Goal: Transaction & Acquisition: Purchase product/service

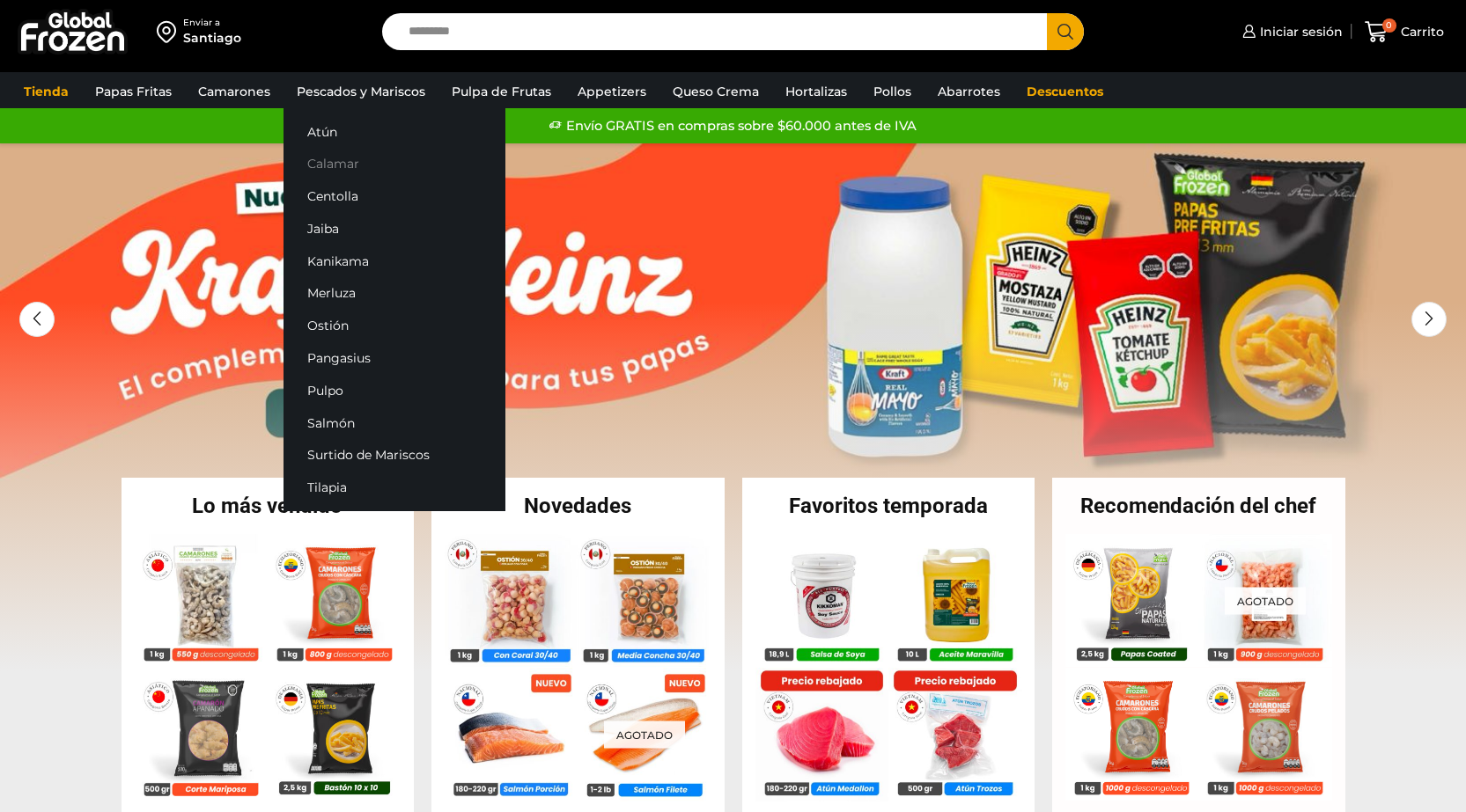
click at [330, 155] on link "Calamar" at bounding box center [394, 164] width 222 height 33
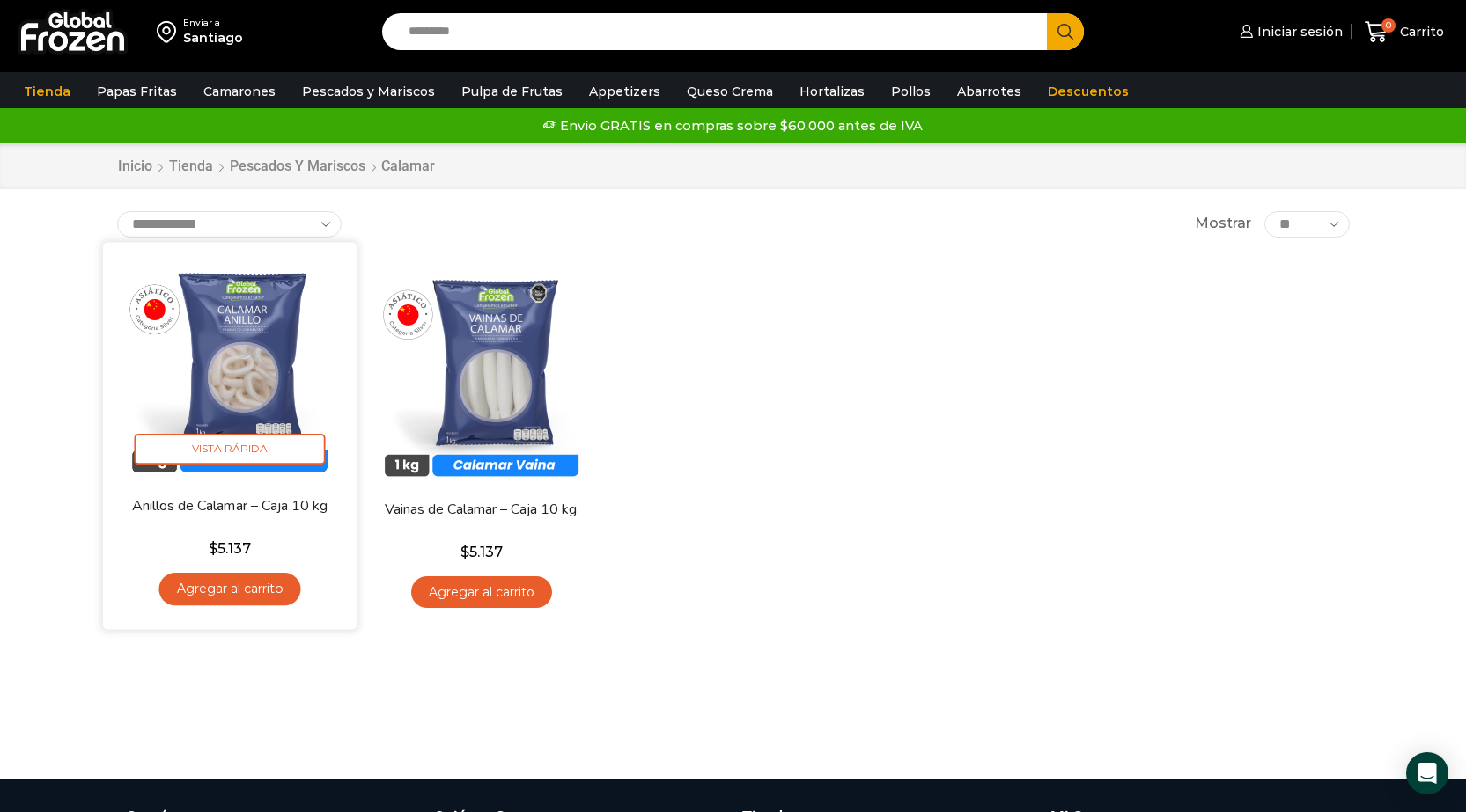
click at [266, 399] on img at bounding box center [230, 369] width 227 height 227
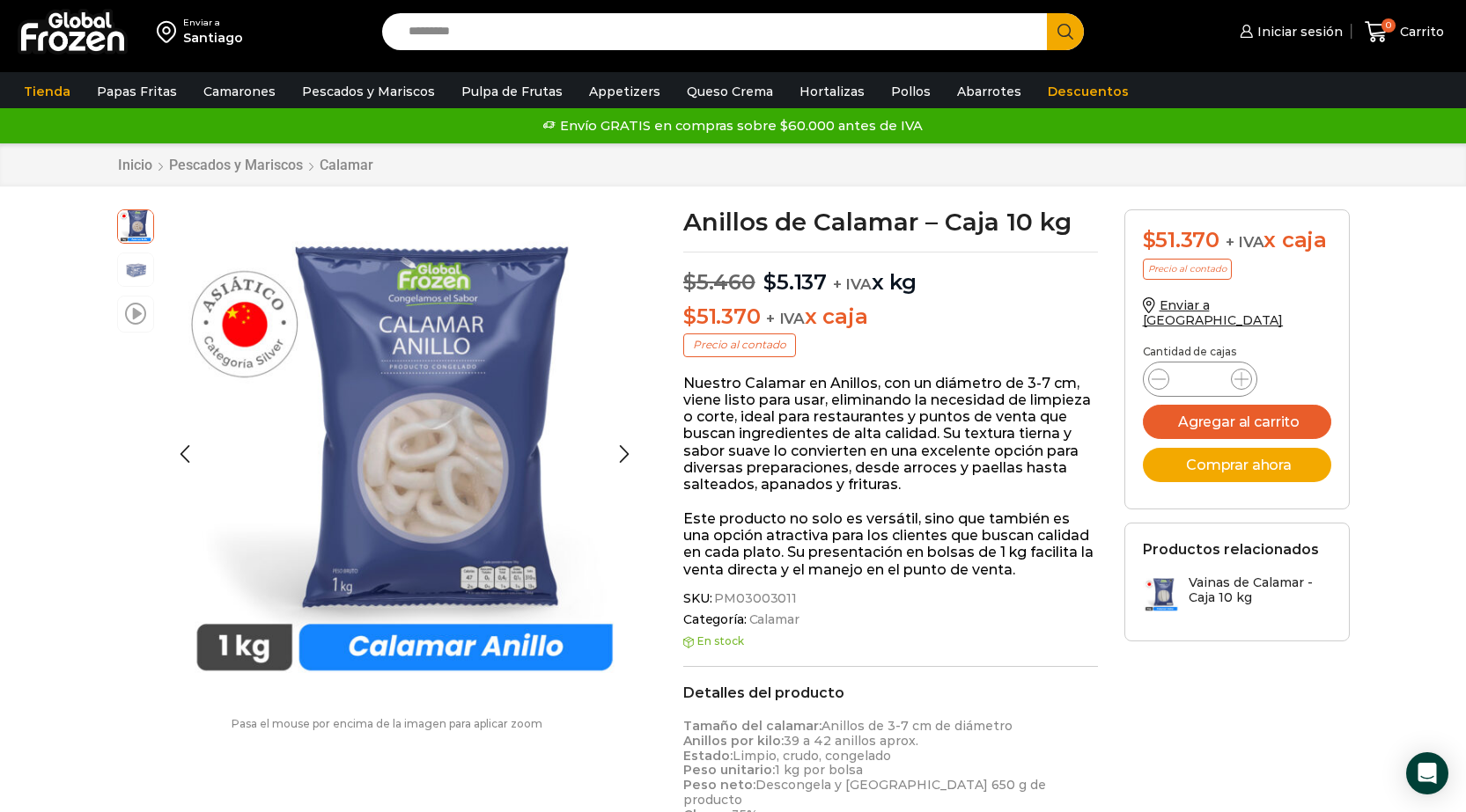
click at [139, 316] on span at bounding box center [135, 312] width 22 height 23
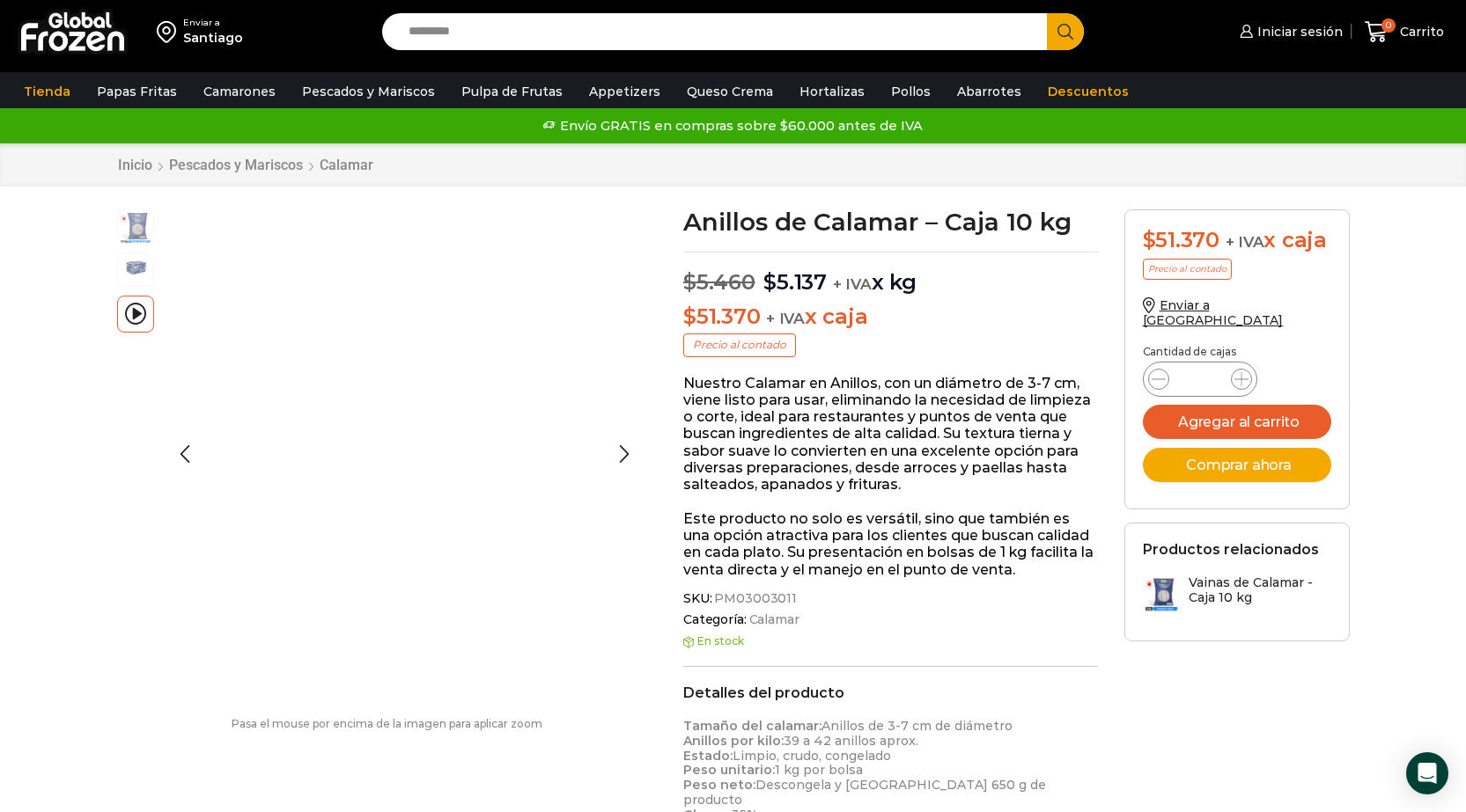
click at [140, 270] on img at bounding box center [136, 269] width 36 height 36
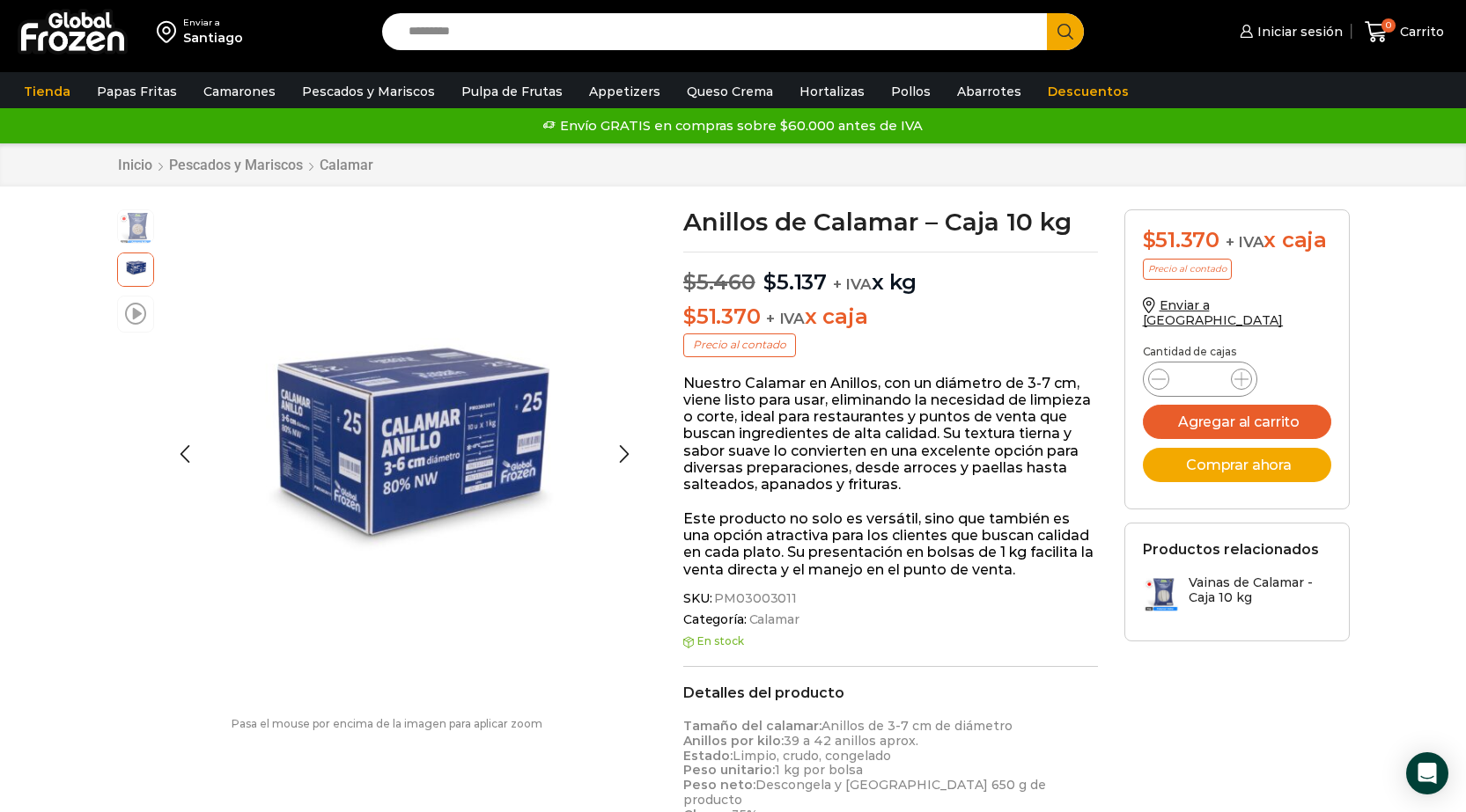
click at [131, 317] on span at bounding box center [135, 312] width 22 height 23
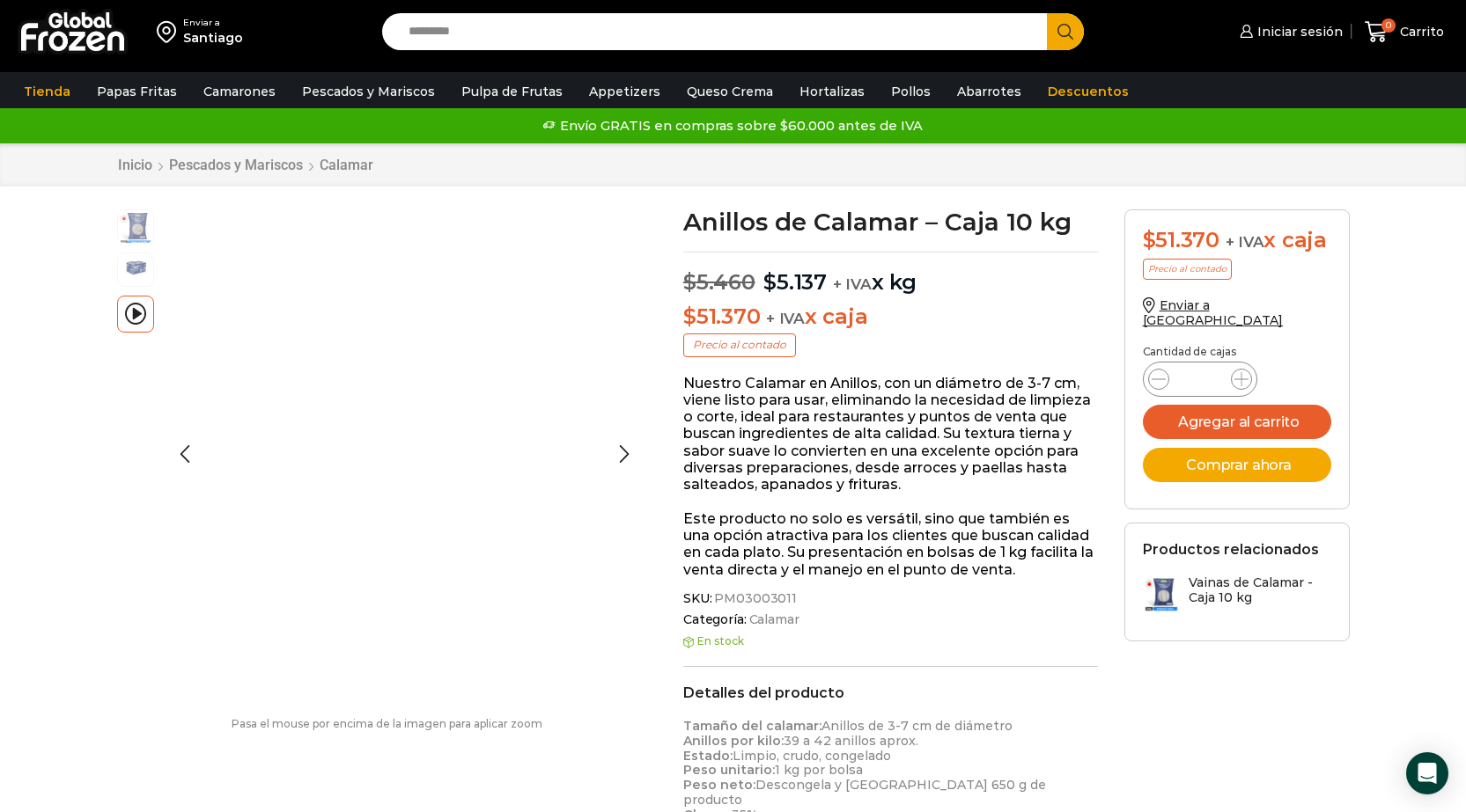
click at [129, 270] on img at bounding box center [136, 269] width 36 height 36
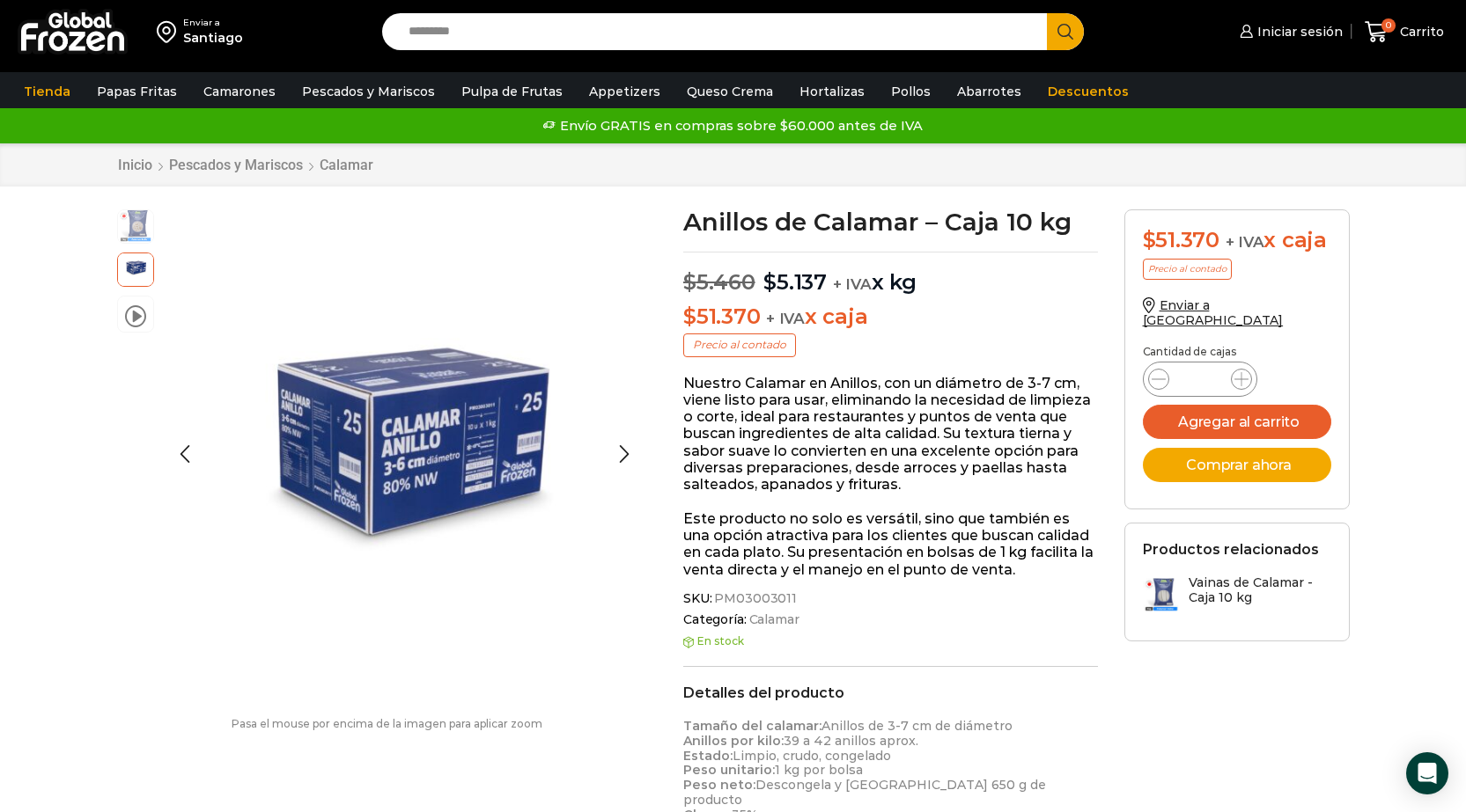
click at [139, 234] on img at bounding box center [136, 226] width 36 height 36
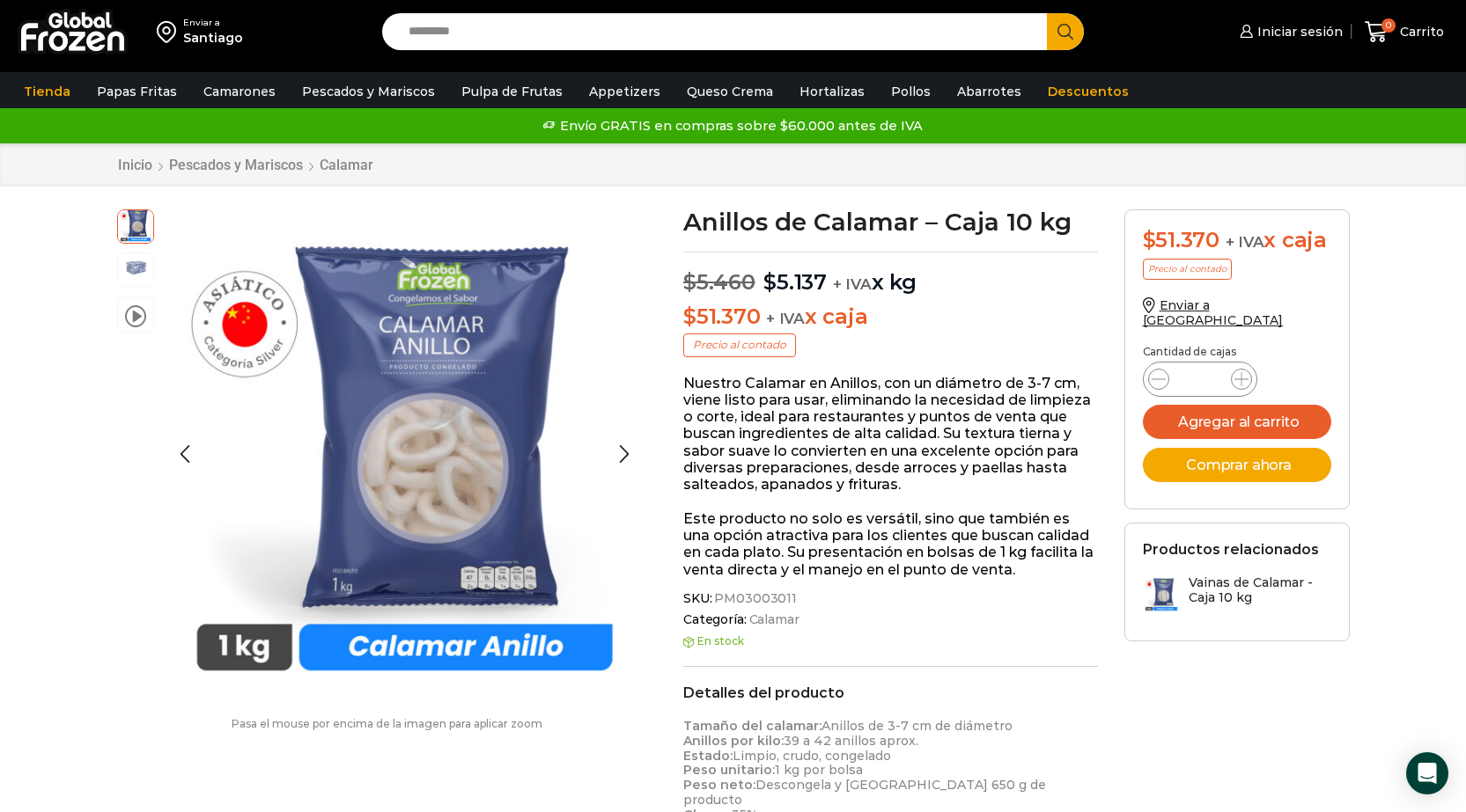
click at [142, 271] on img at bounding box center [136, 269] width 36 height 36
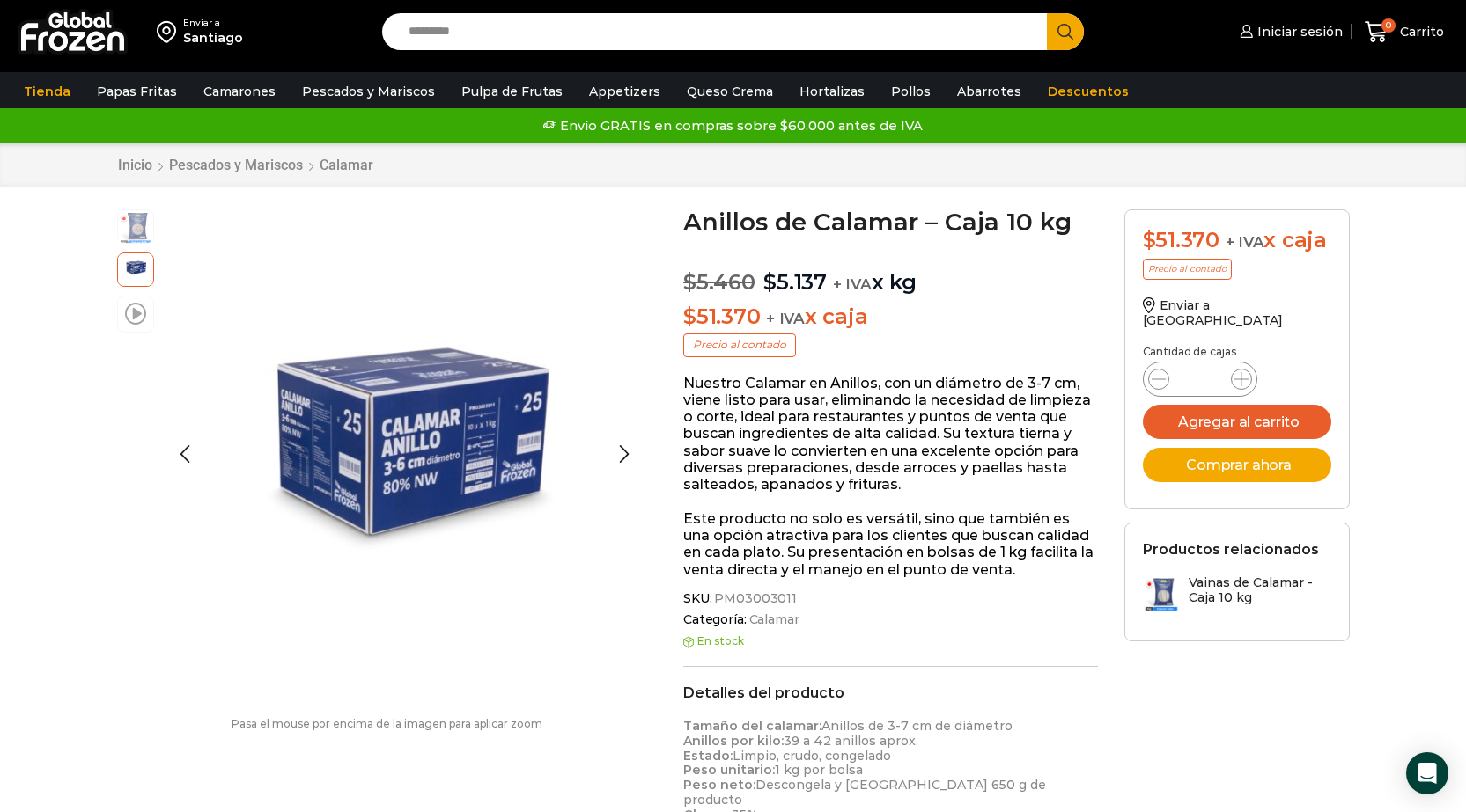
click at [142, 323] on span at bounding box center [135, 312] width 22 height 23
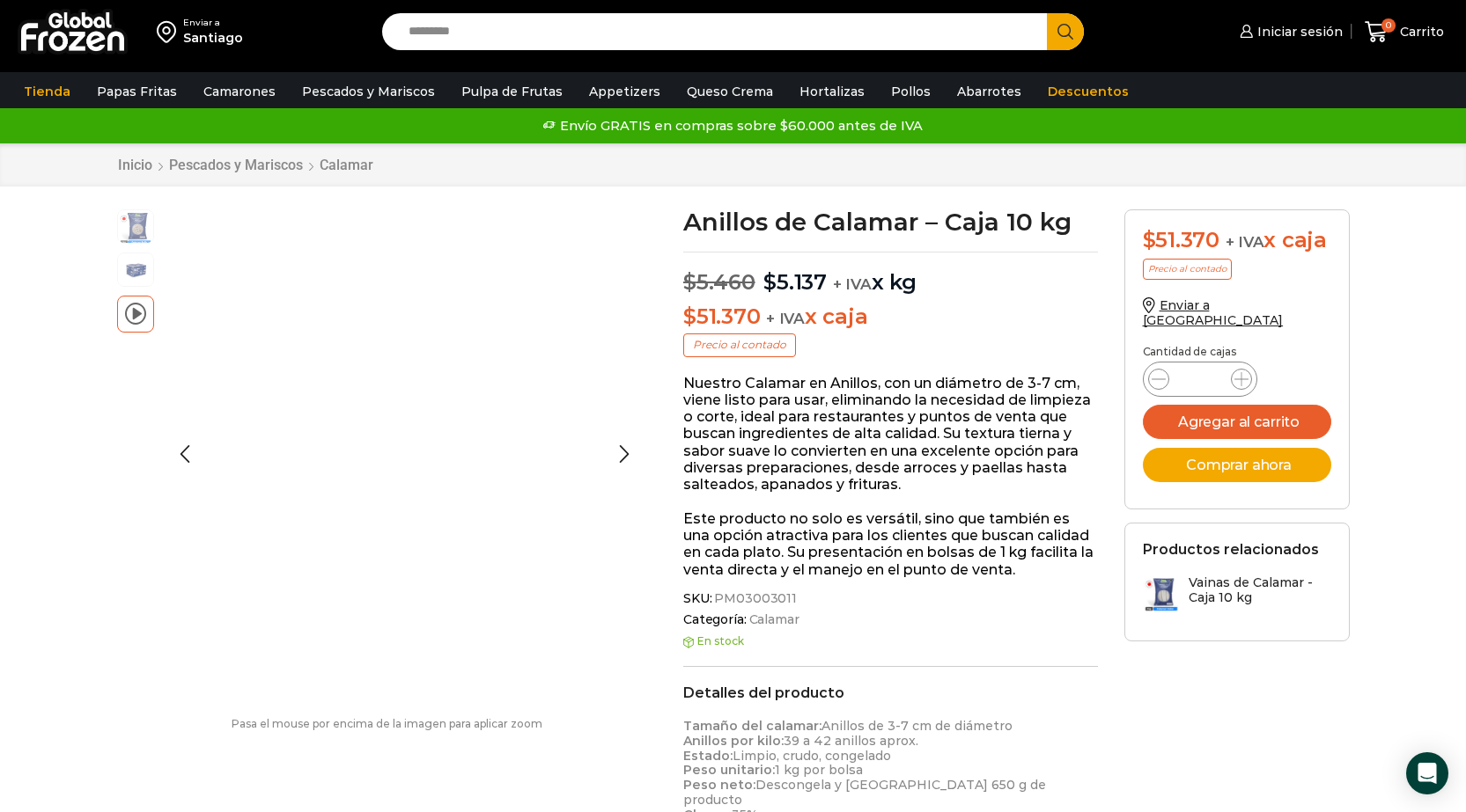
click at [125, 306] on span at bounding box center [135, 312] width 22 height 23
drag, startPoint x: 95, startPoint y: 500, endPoint x: 89, endPoint y: 158, distance: 342.1
